Goal: Information Seeking & Learning: Learn about a topic

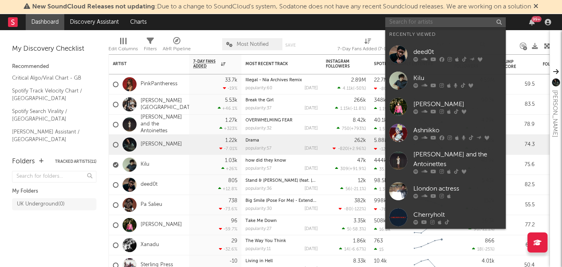
click at [410, 23] on input "text" at bounding box center [445, 22] width 120 height 10
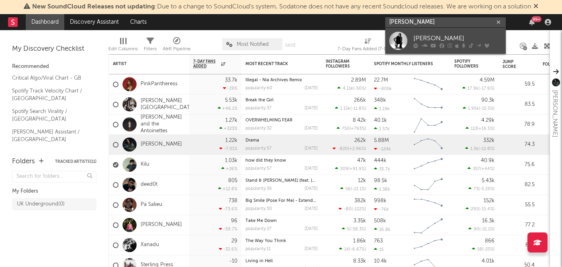
type input "[PERSON_NAME]"
click at [437, 34] on div "[PERSON_NAME]" at bounding box center [457, 38] width 88 height 10
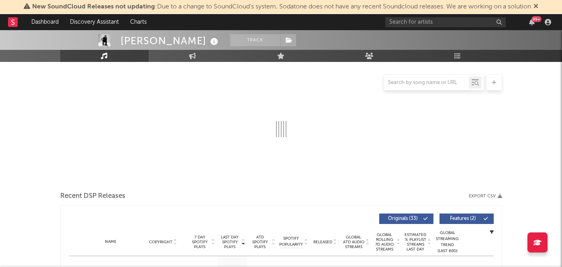
select select "6m"
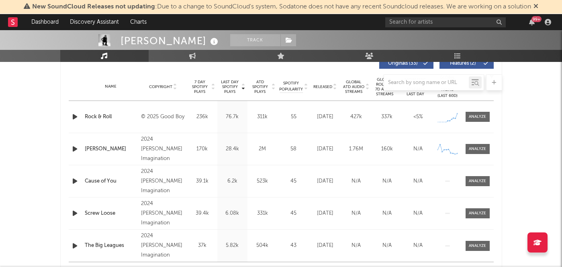
scroll to position [315, 0]
click at [474, 114] on div at bounding box center [477, 116] width 17 height 6
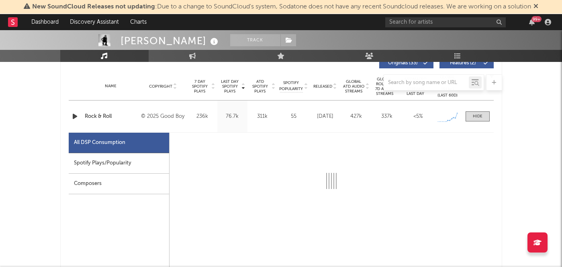
select select "1w"
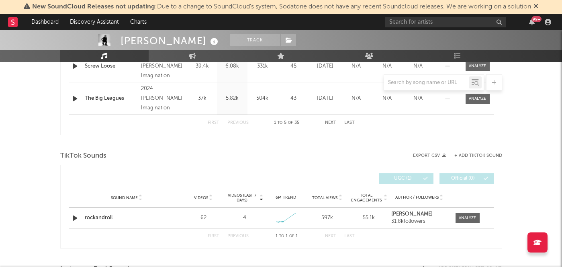
scroll to position [841, 0]
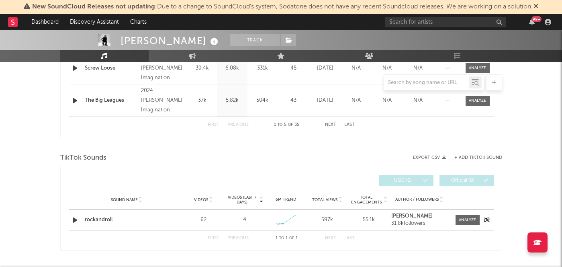
click at [465, 226] on div "Sound Name rockandroll Videos 62 Videos (last 7 days) 4 Weekly Growth % + 33.3 …" at bounding box center [281, 220] width 425 height 20
click at [465, 218] on div at bounding box center [467, 220] width 17 height 6
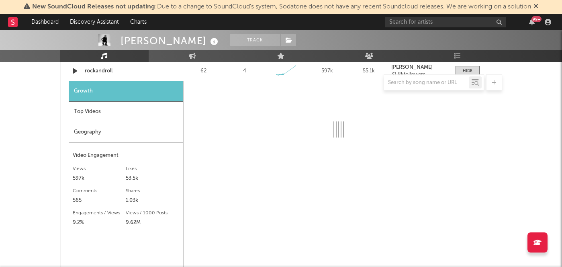
scroll to position [988, 0]
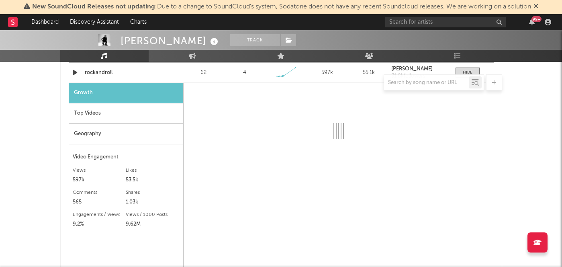
select select "6m"
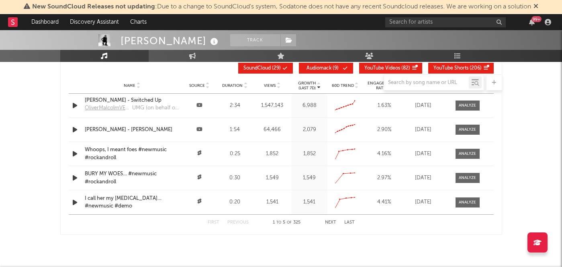
scroll to position [1470, 0]
